Goal: Information Seeking & Learning: Learn about a topic

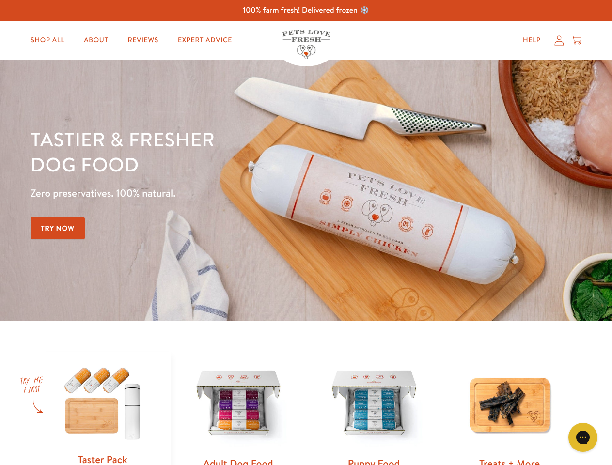
click at [306, 233] on div "Tastier & fresher dog food Zero preservatives. 100% natural. Try Now" at bounding box center [214, 190] width 367 height 128
click at [583, 438] on icon "Gorgias live chat" at bounding box center [582, 437] width 9 height 9
